Goal: Information Seeking & Learning: Learn about a topic

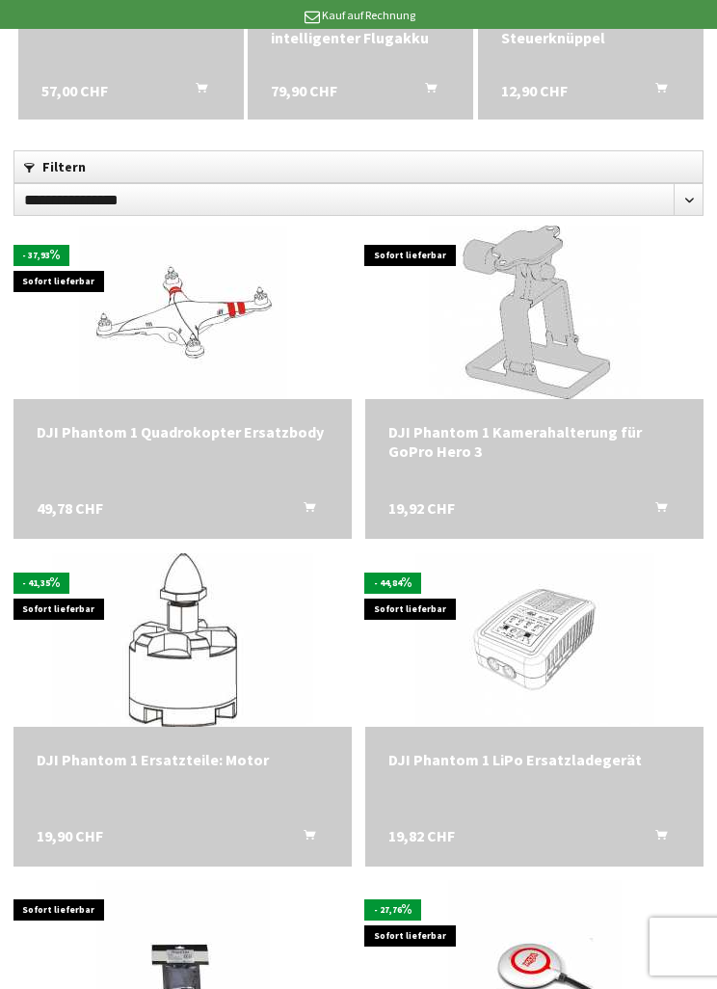
scroll to position [616, 0]
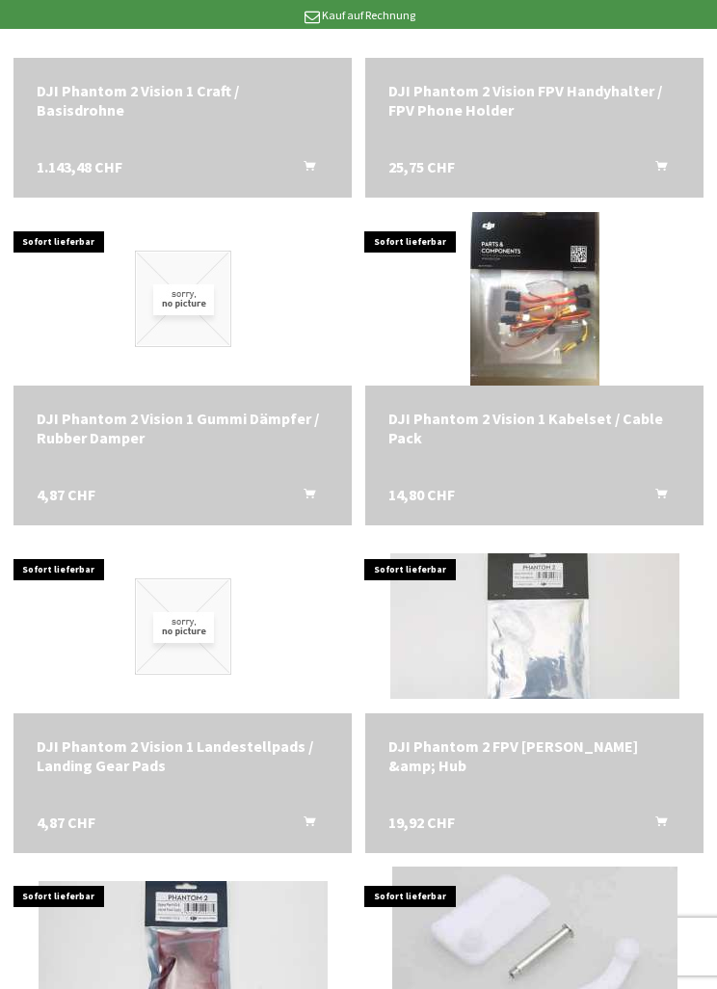
scroll to position [3232, 0]
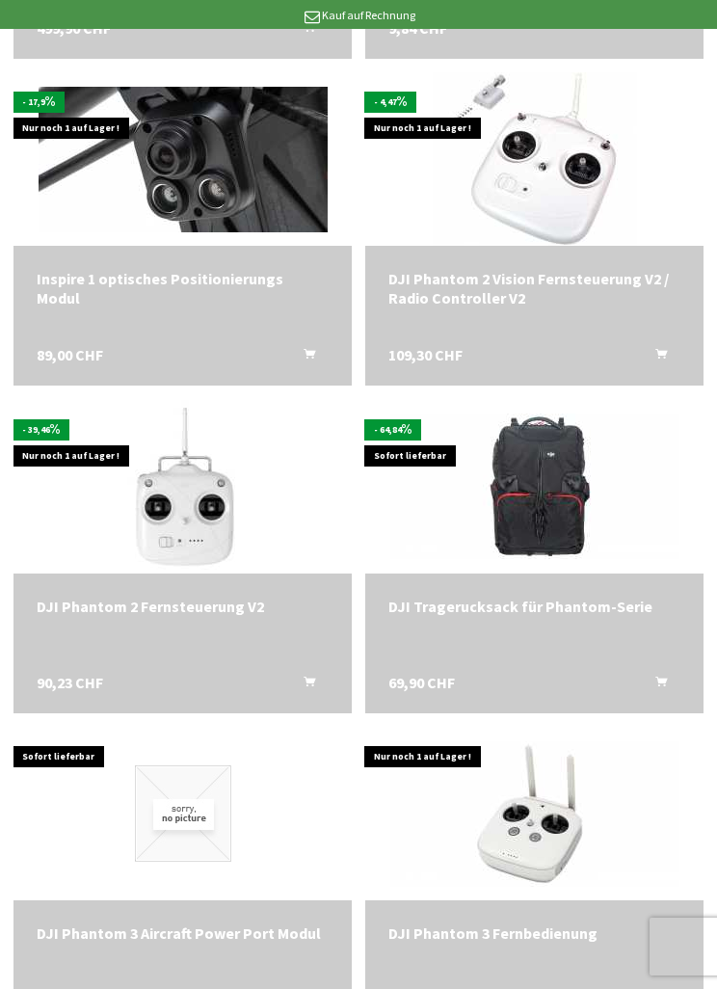
scroll to position [5665, 0]
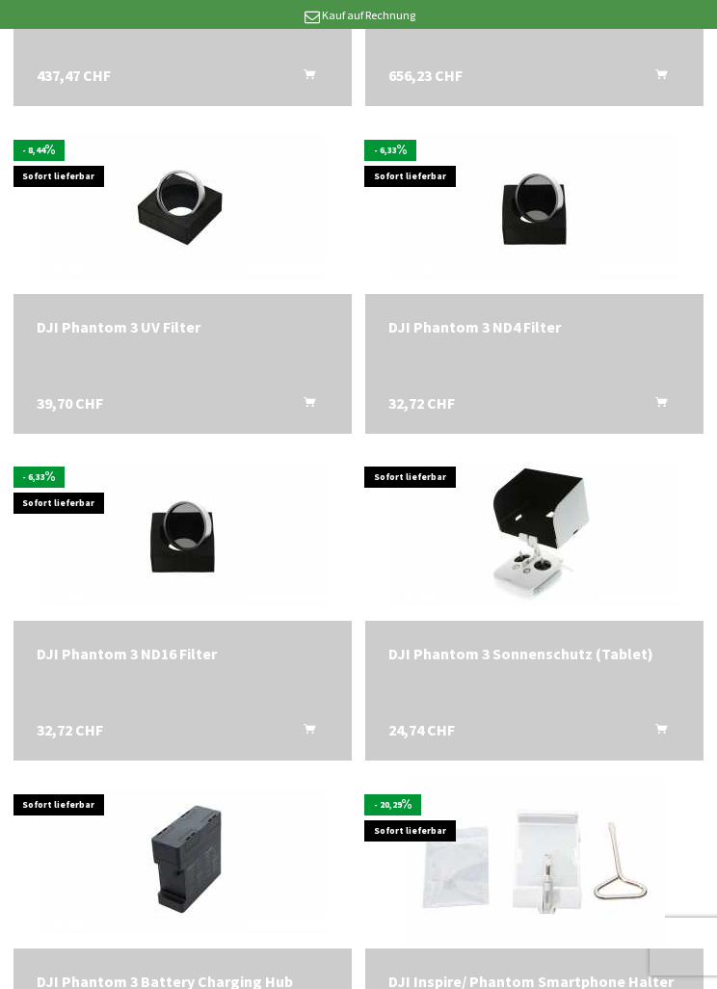
scroll to position [7601, 0]
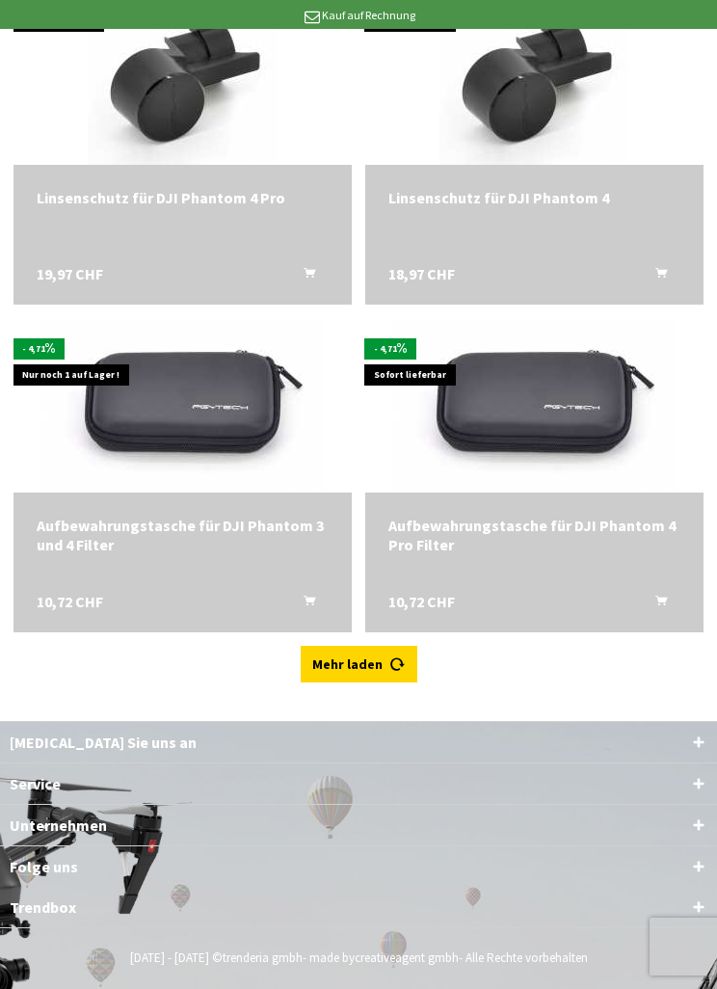
scroll to position [11967, 0]
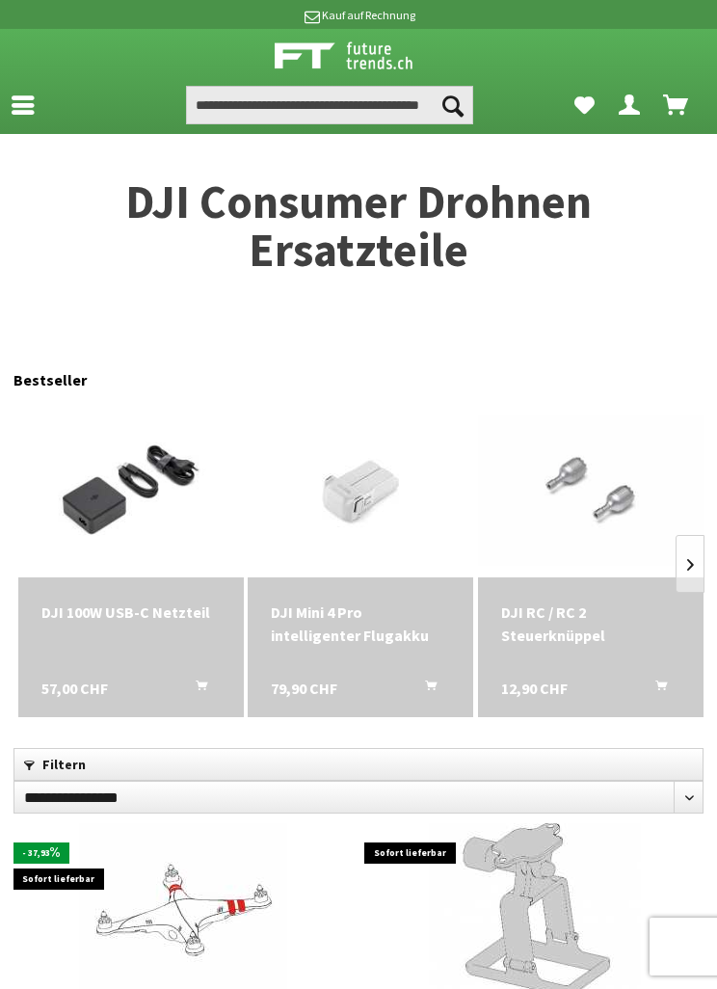
click at [37, 109] on link at bounding box center [28, 101] width 56 height 39
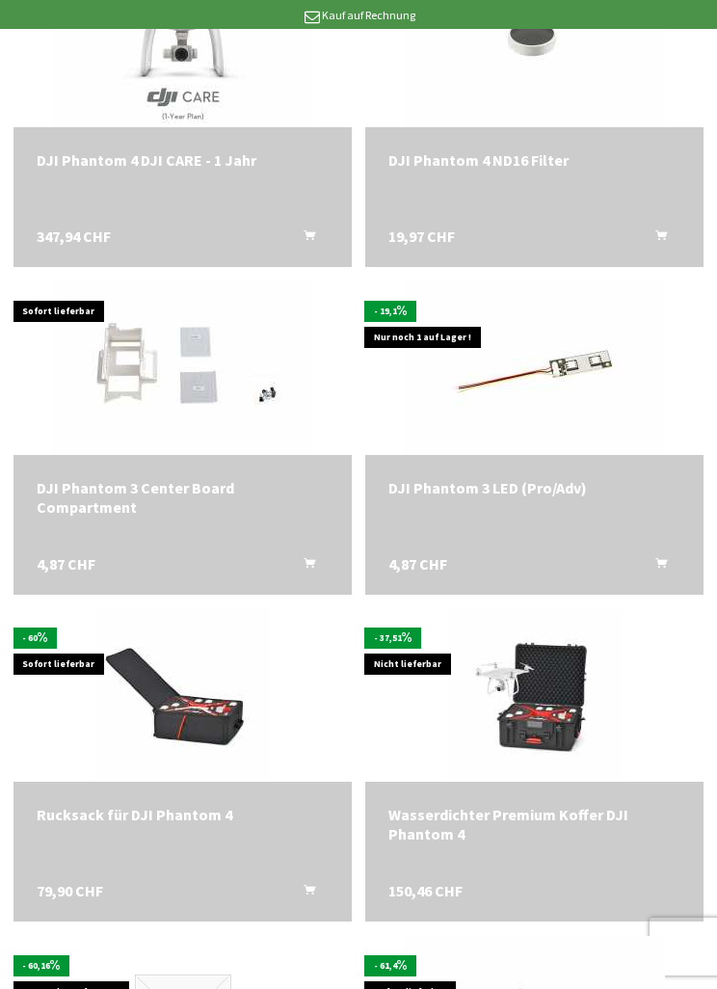
scroll to position [7745, 0]
